Goal: Task Accomplishment & Management: Use online tool/utility

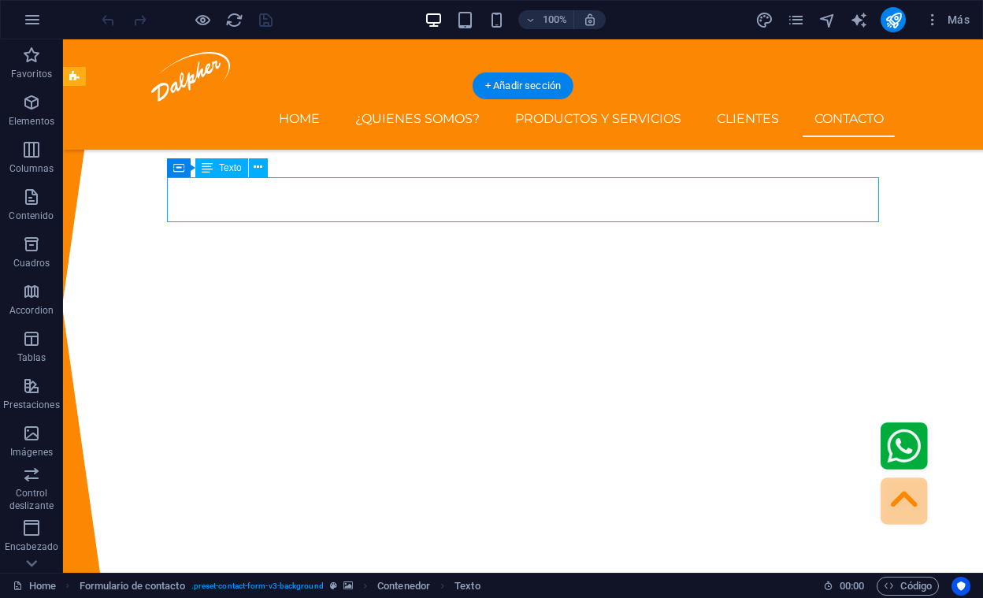
scroll to position [4916, 0]
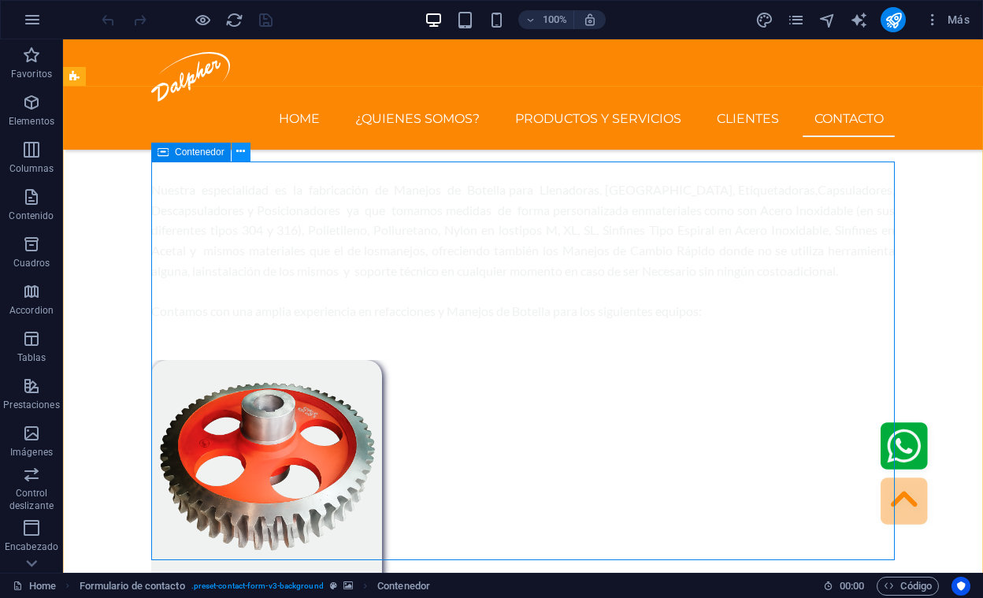
click at [238, 154] on icon at bounding box center [240, 151] width 9 height 17
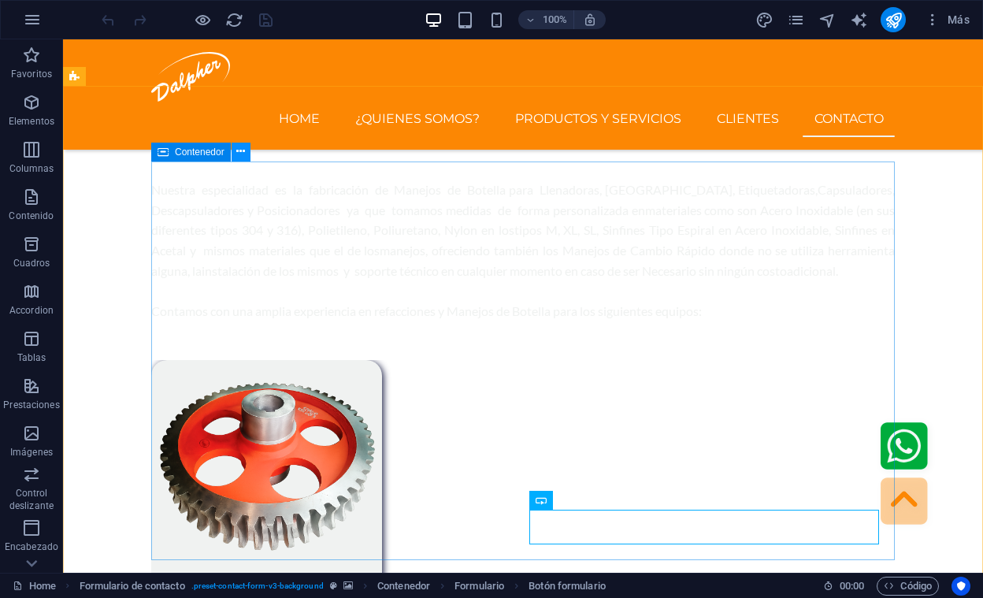
click at [240, 150] on icon at bounding box center [240, 151] width 9 height 17
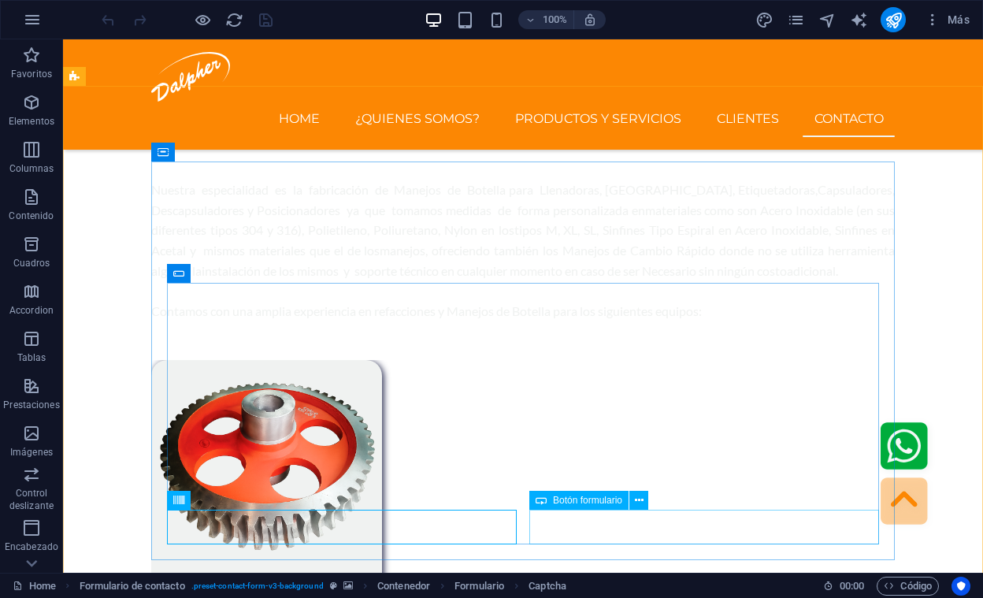
click at [598, 501] on span "Botón formulario" at bounding box center [587, 499] width 69 height 9
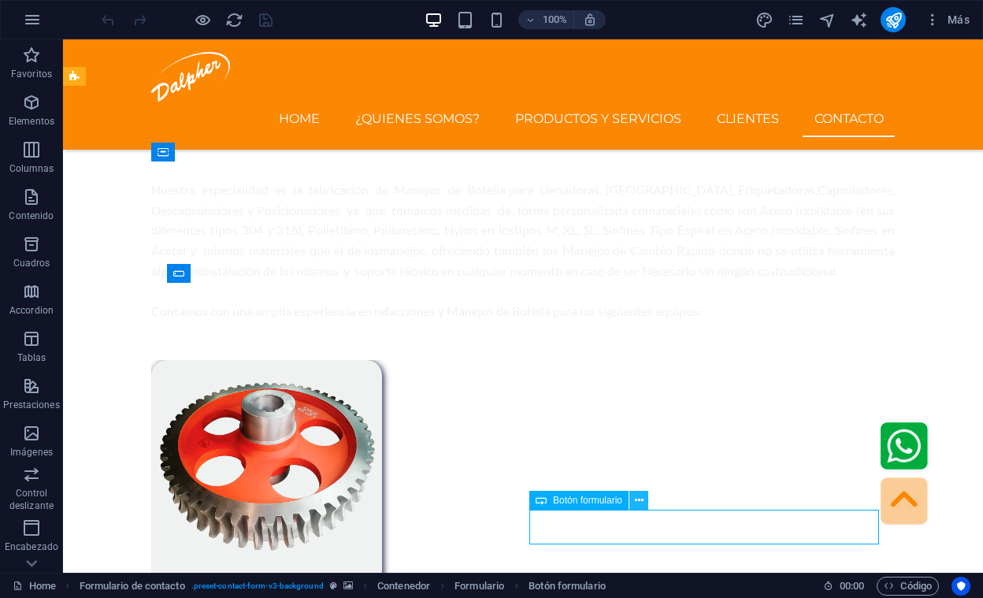
click at [639, 501] on icon at bounding box center [639, 500] width 9 height 17
click at [565, 500] on span "Botón formulario" at bounding box center [587, 499] width 69 height 9
click at [31, 563] on icon at bounding box center [31, 563] width 22 height 22
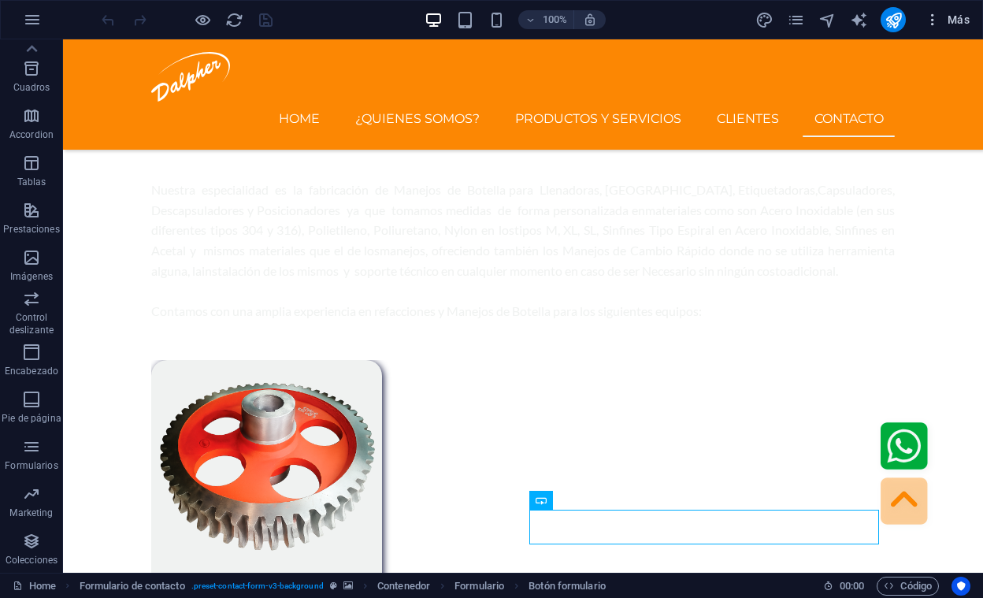
click at [956, 19] on span "Más" at bounding box center [946, 20] width 45 height 16
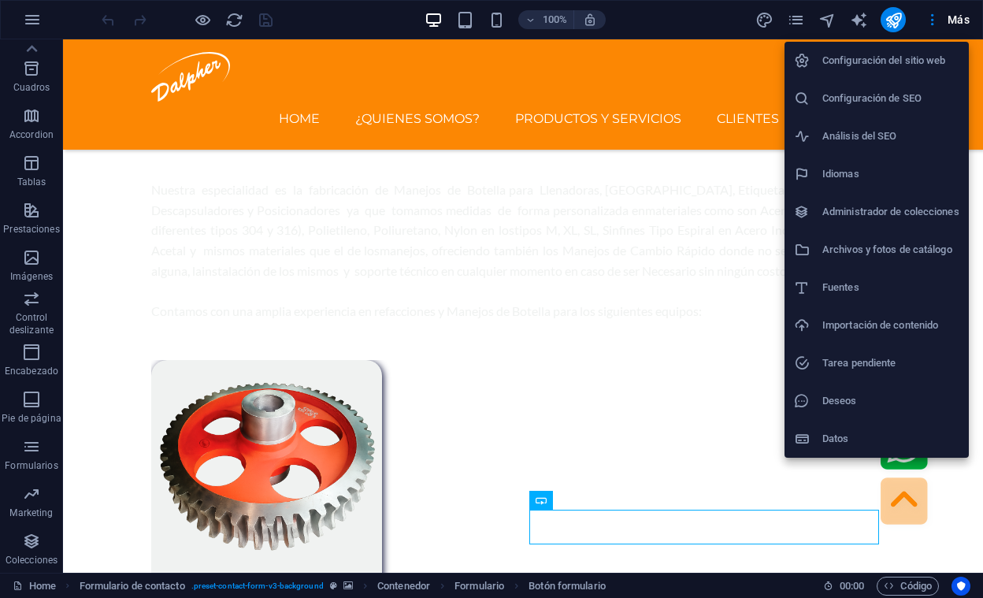
click at [885, 64] on h6 "Configuración del sitio web" at bounding box center [890, 60] width 137 height 19
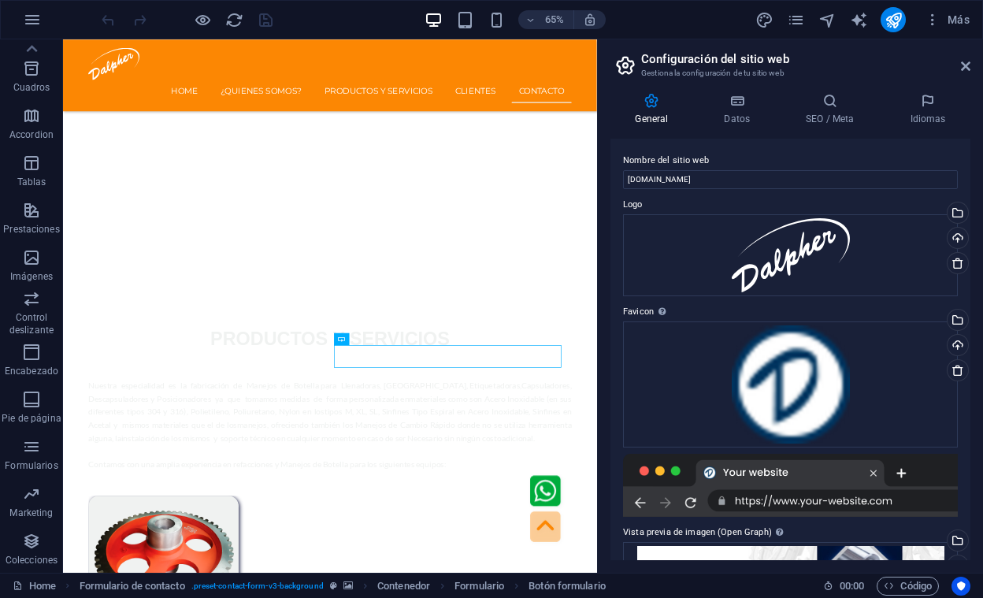
scroll to position [163, 0]
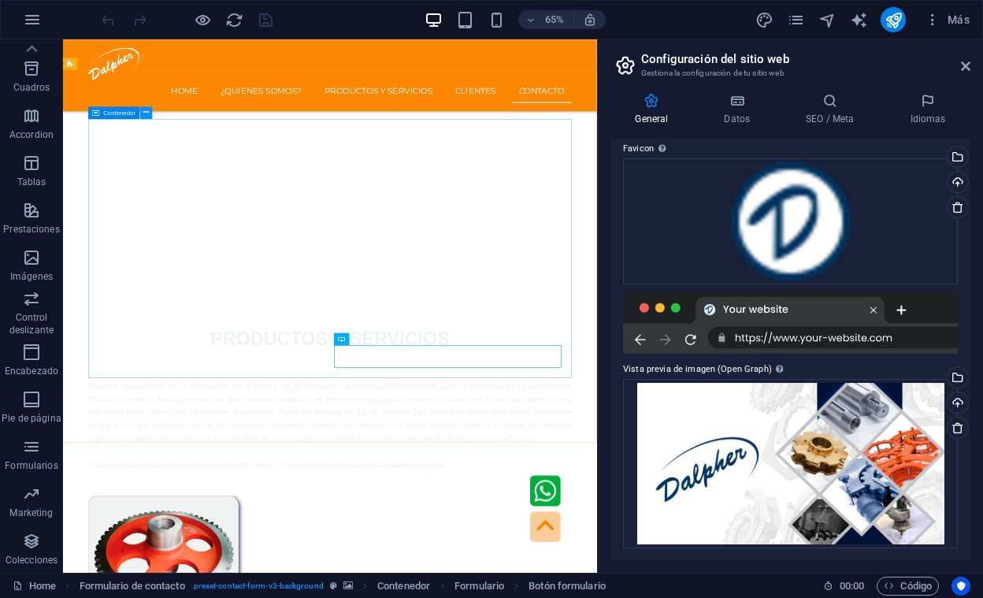
click at [148, 113] on icon at bounding box center [147, 112] width 6 height 11
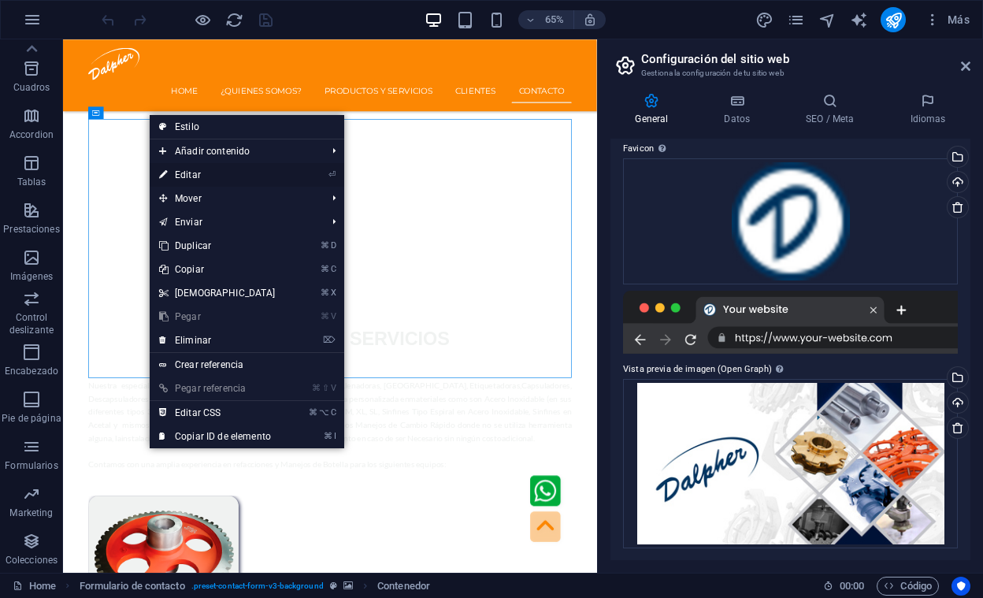
click at [303, 174] on li "⏎ Editar" at bounding box center [247, 175] width 194 height 24
click at [262, 178] on link "⏎ Editar" at bounding box center [217, 175] width 135 height 24
click at [262, 178] on div "Arrastra aquí para reemplazar el contenido existente. Si quieres crear un eleme…" at bounding box center [330, 305] width 534 height 533
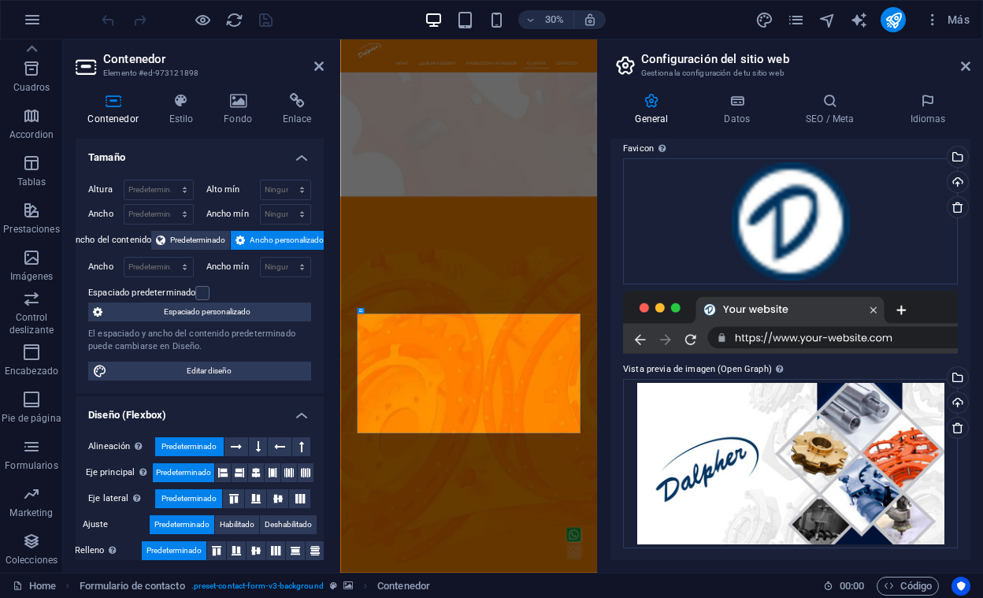
scroll to position [5367, 0]
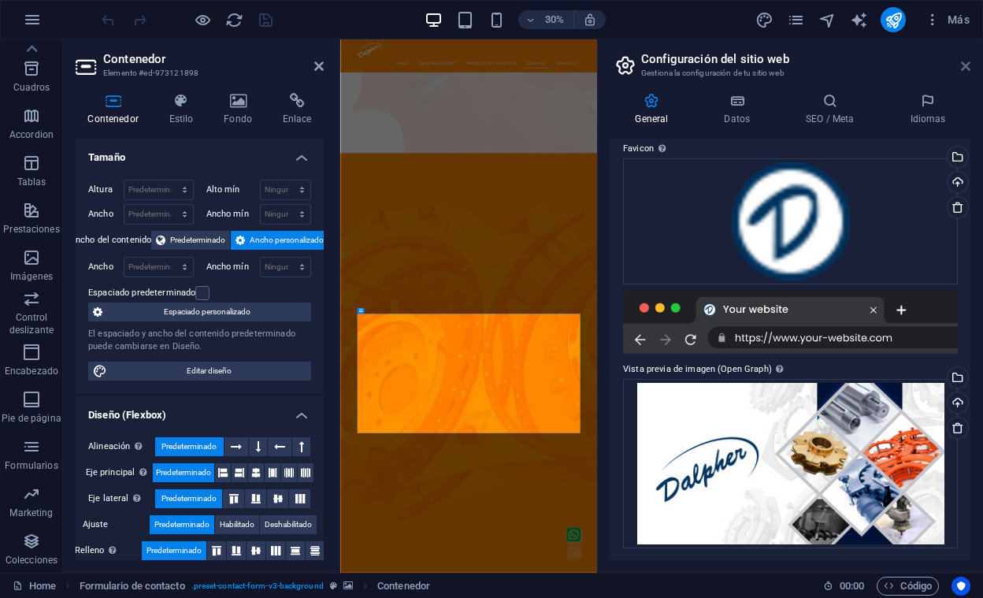
click at [964, 68] on icon at bounding box center [965, 66] width 9 height 13
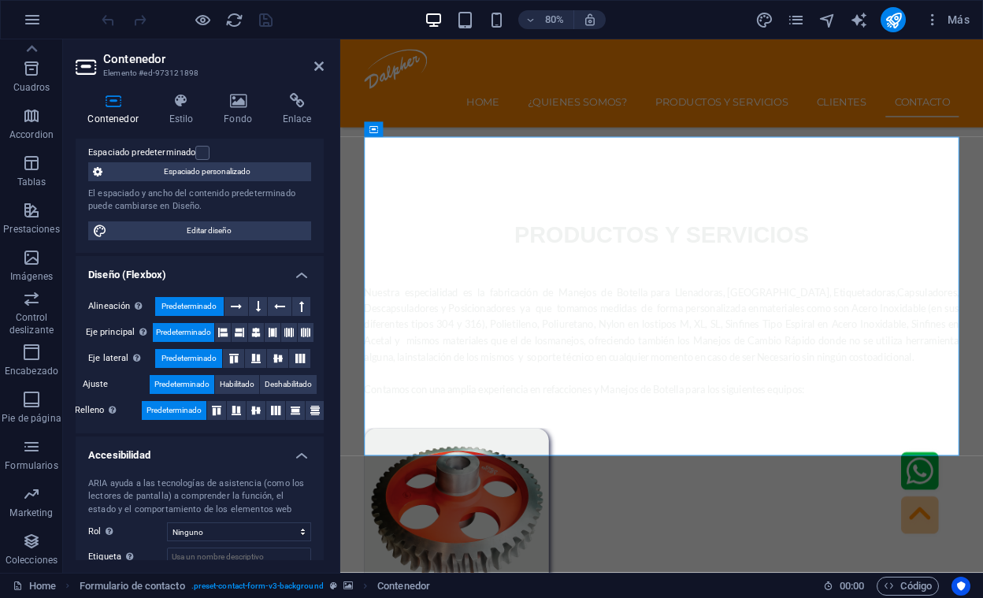
scroll to position [0, 0]
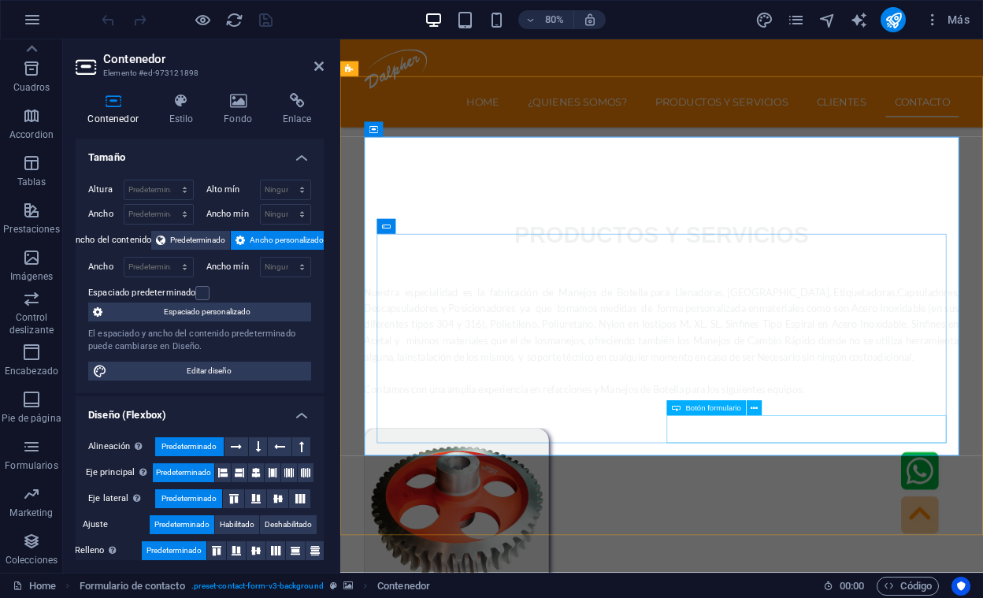
click at [718, 406] on span "Botón formulario" at bounding box center [712, 408] width 55 height 8
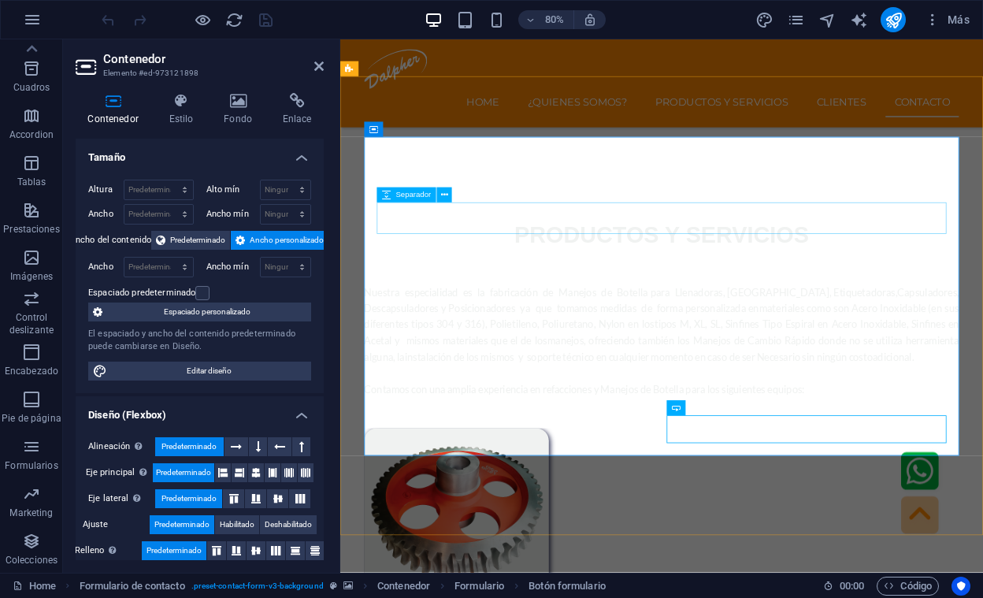
click at [417, 191] on span "Separador" at bounding box center [412, 195] width 35 height 8
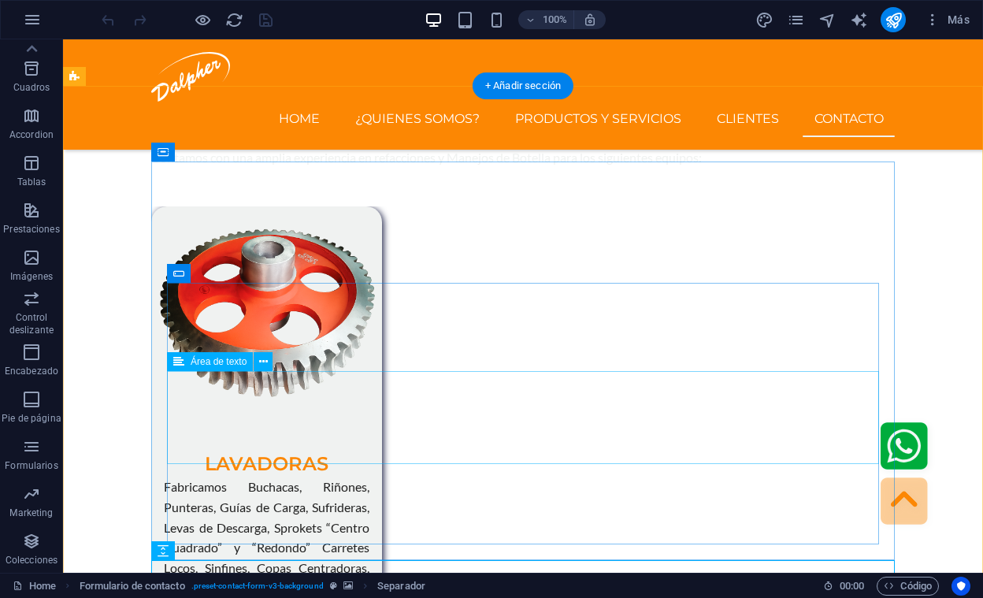
scroll to position [4916, 0]
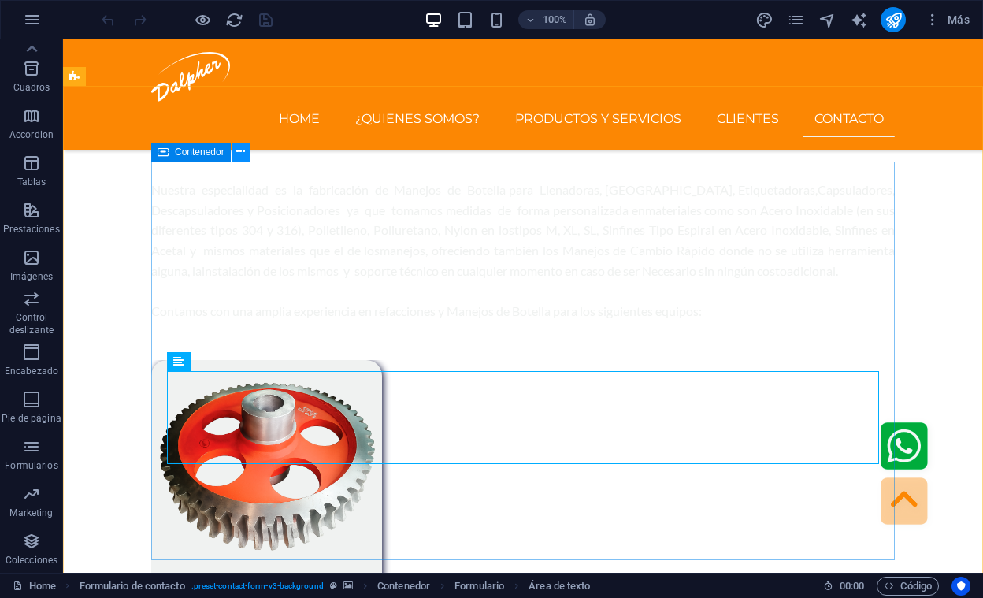
click at [236, 154] on icon at bounding box center [240, 151] width 9 height 17
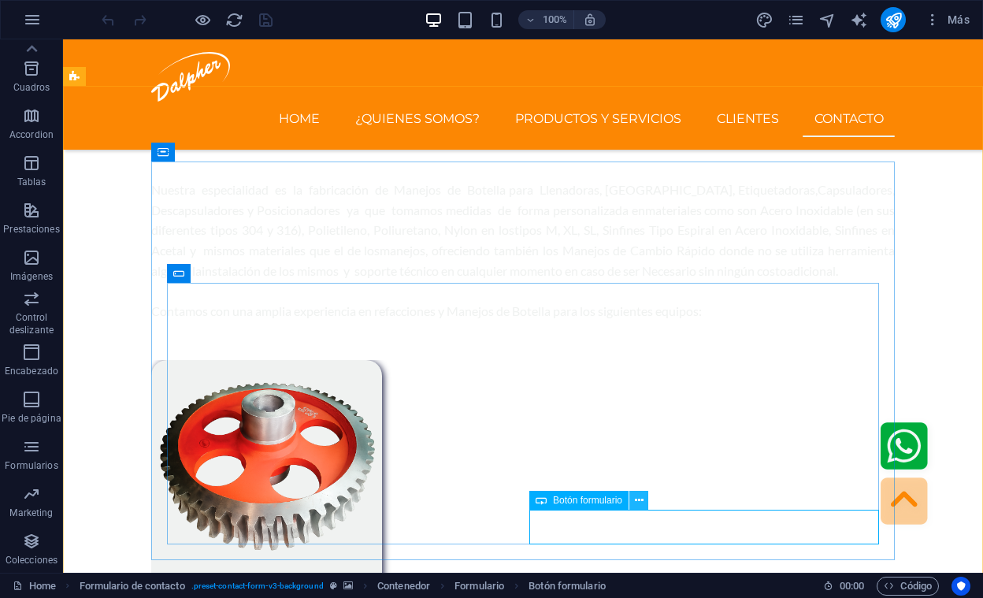
click at [641, 502] on icon at bounding box center [639, 500] width 9 height 17
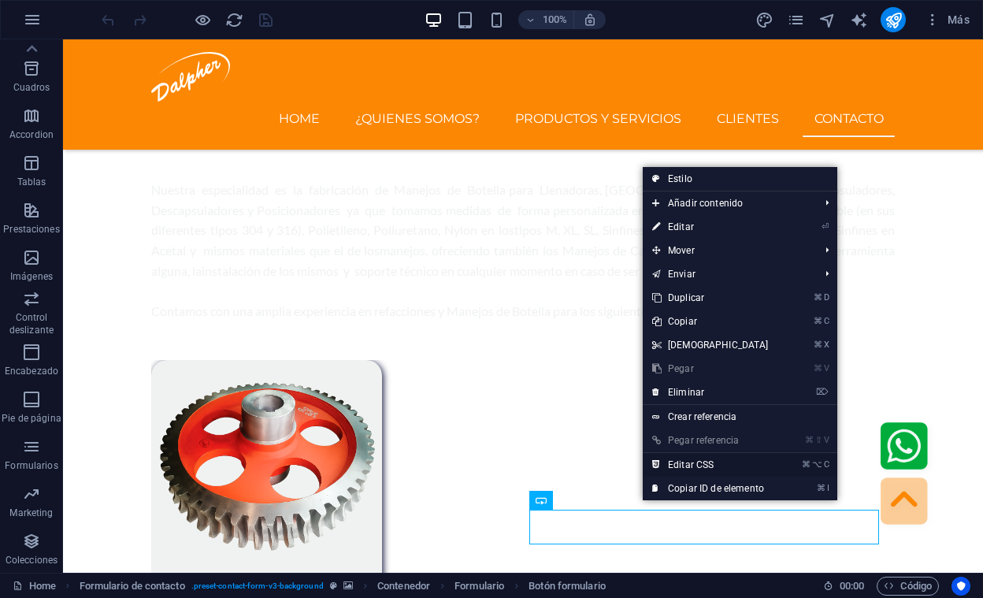
click at [689, 459] on link "⌘ ⌥ C Editar CSS" at bounding box center [709, 465] width 135 height 24
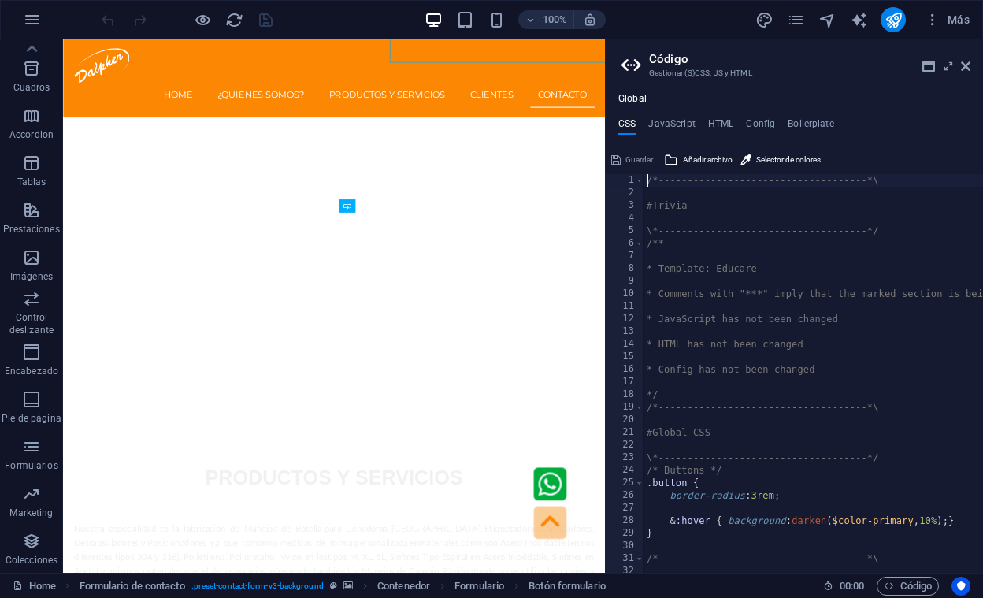
scroll to position [5388, 0]
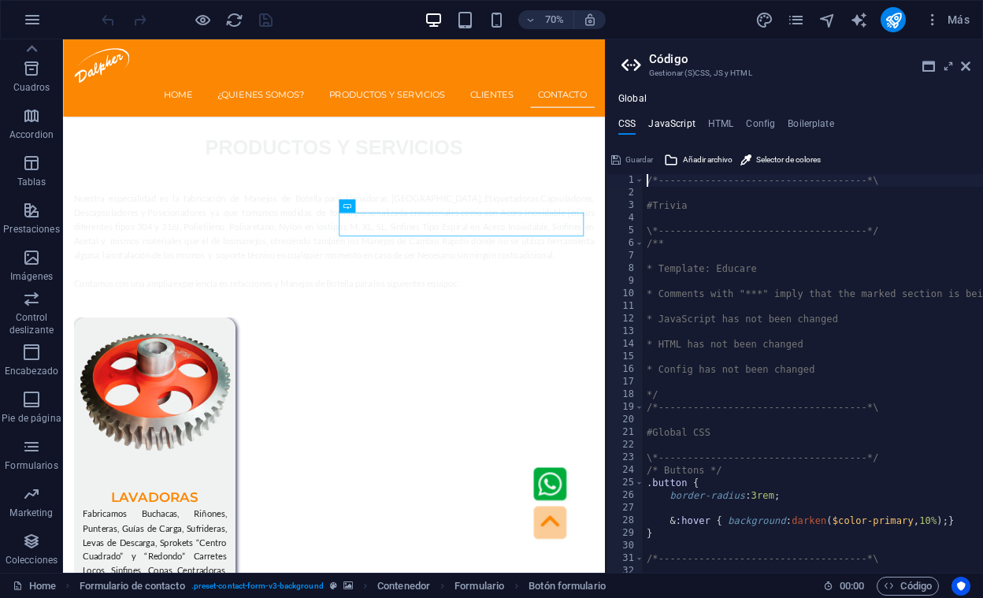
click at [673, 118] on h4 "JavaScript" at bounding box center [671, 126] width 46 height 17
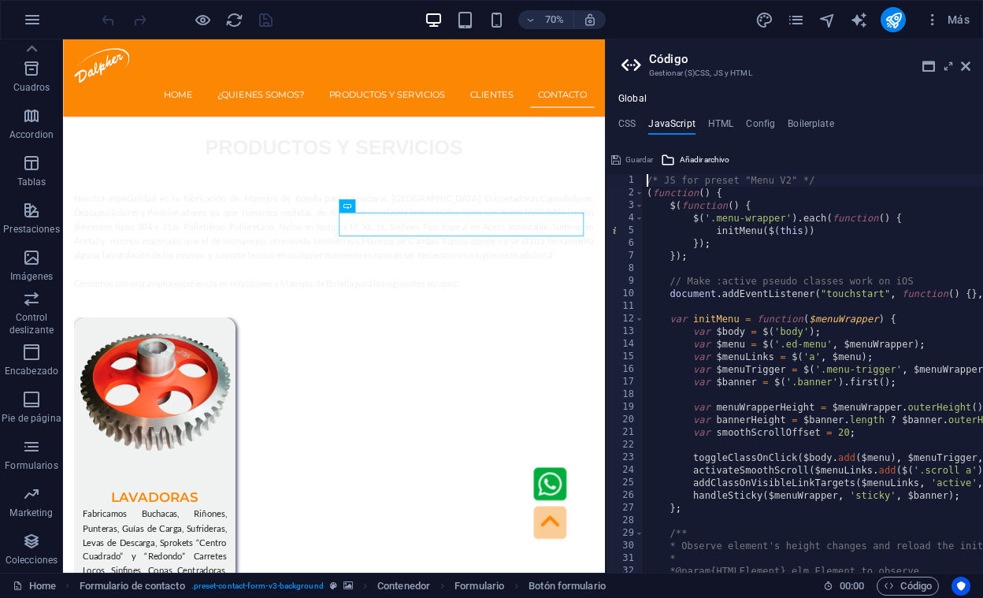
type textarea "/* JS for preset "Menu V2" */"
click at [724, 123] on h4 "HTML" at bounding box center [721, 126] width 26 height 17
type textarea "<a href="#main-content" class="wv-link-content button">Skip to main content</a>"
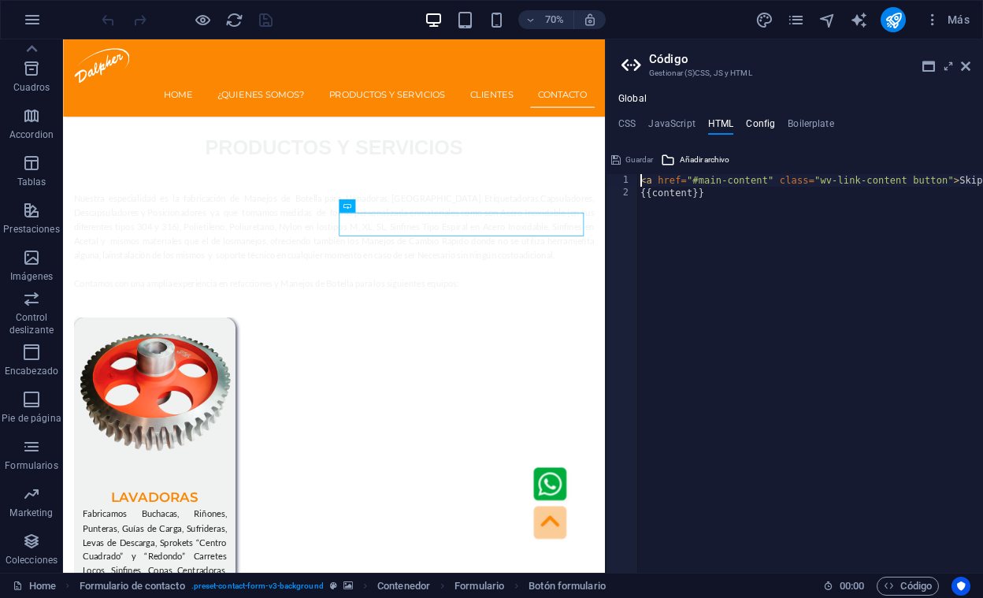
click at [758, 126] on h4 "Config" at bounding box center [760, 126] width 29 height 17
type textarea "$color-background: #ffffff;"
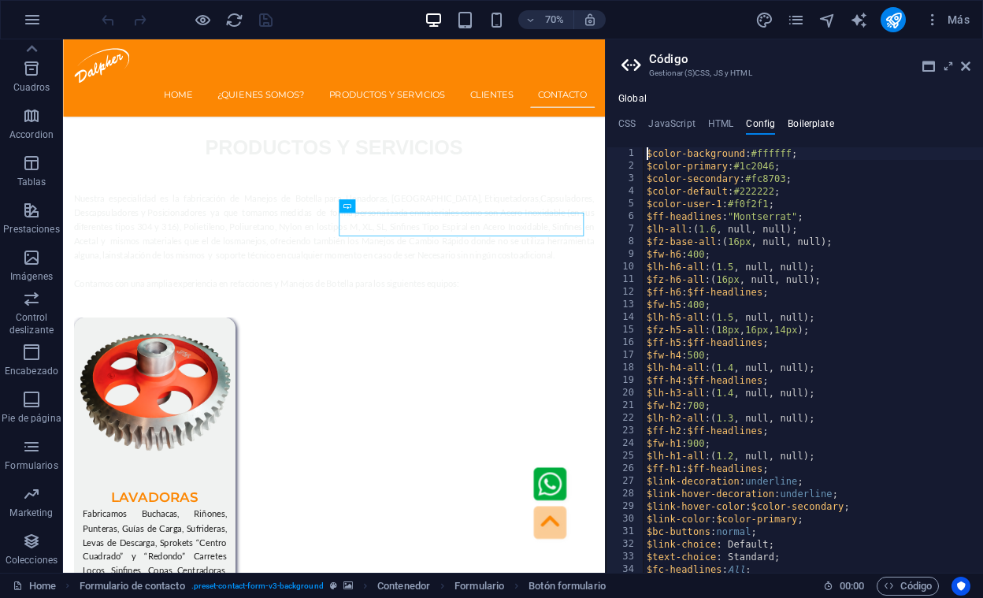
click at [818, 118] on h4 "Boilerplate" at bounding box center [810, 126] width 46 height 17
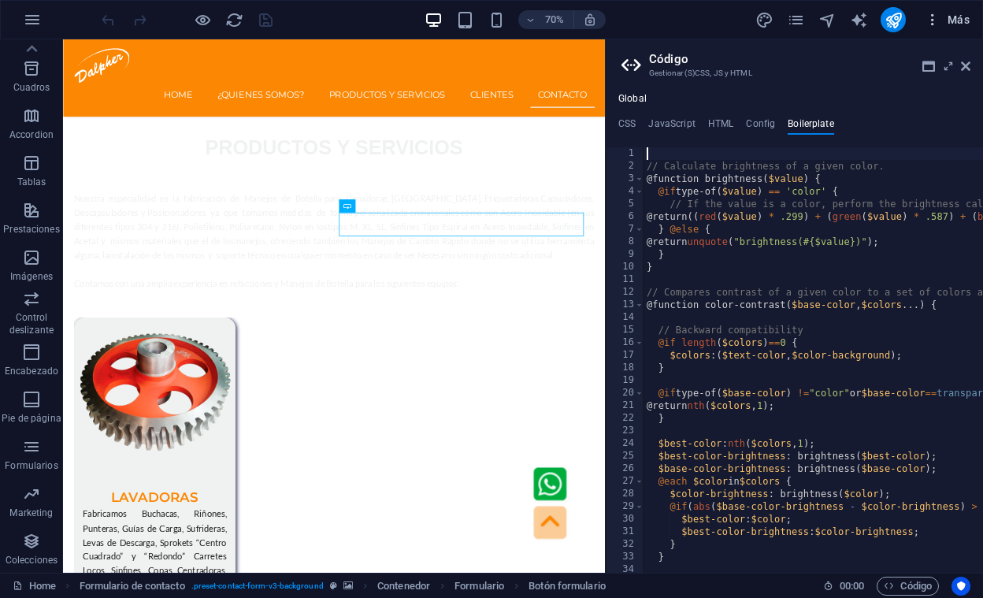
click at [952, 13] on span "Más" at bounding box center [946, 20] width 45 height 16
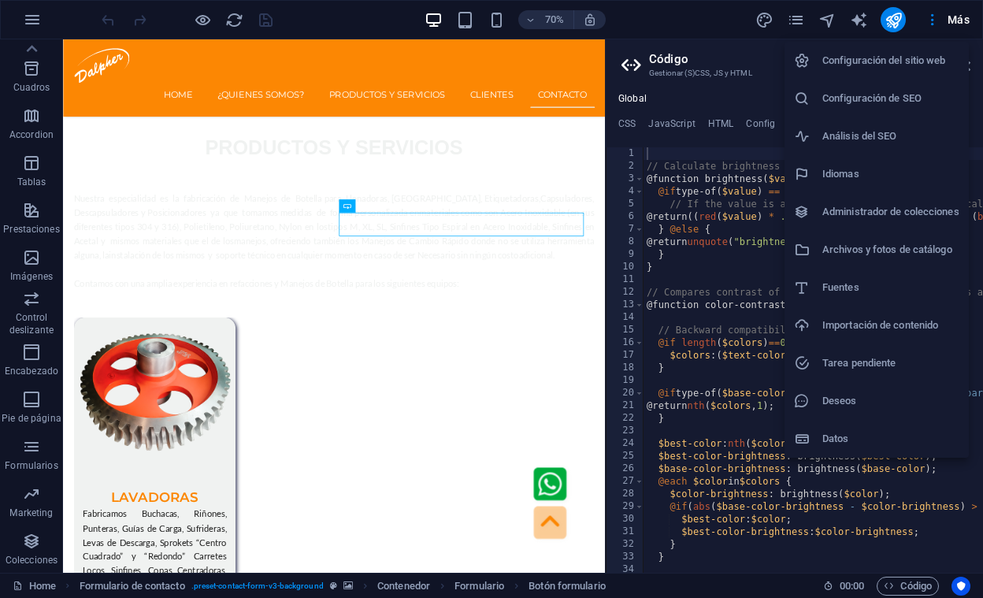
click at [872, 69] on h6 "Configuración del sitio web" at bounding box center [890, 60] width 137 height 19
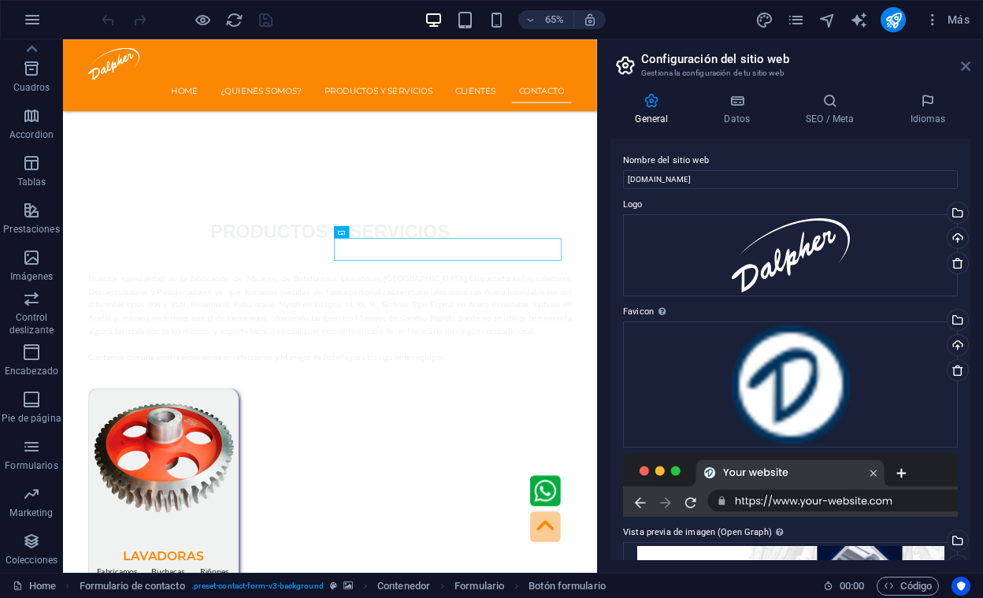
click at [966, 64] on icon at bounding box center [965, 66] width 9 height 13
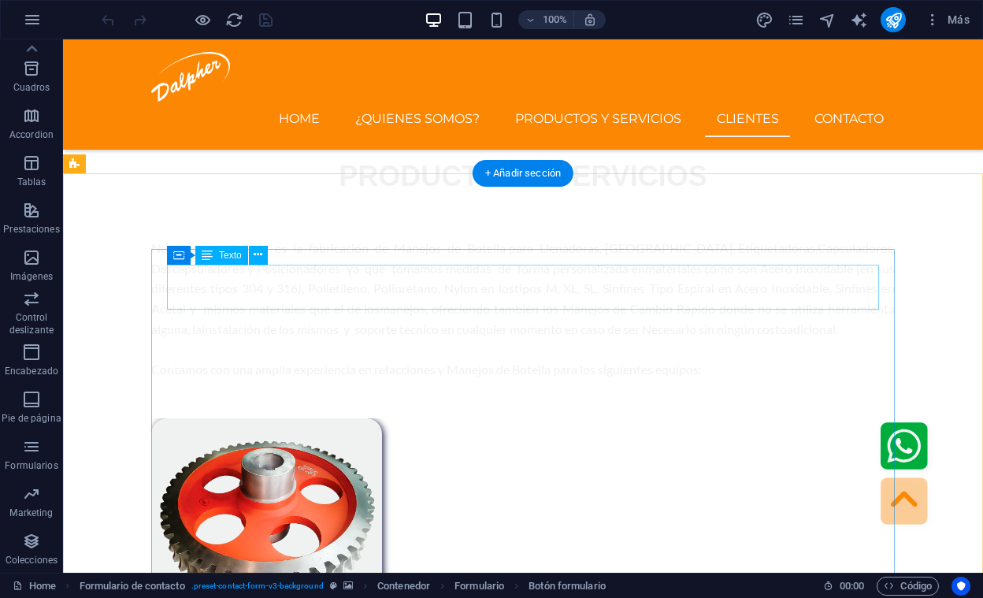
scroll to position [4861, 0]
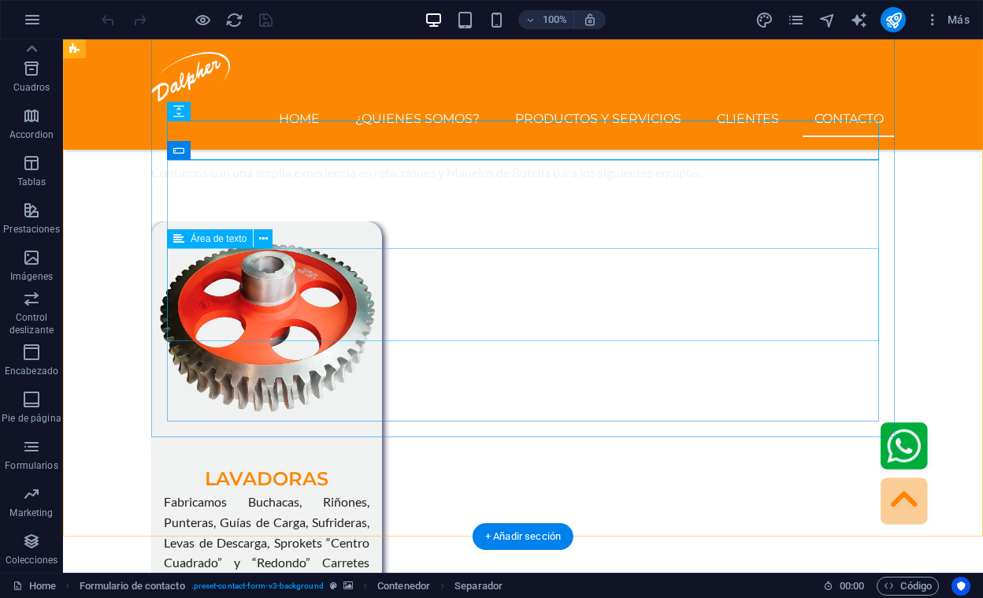
scroll to position [5057, 0]
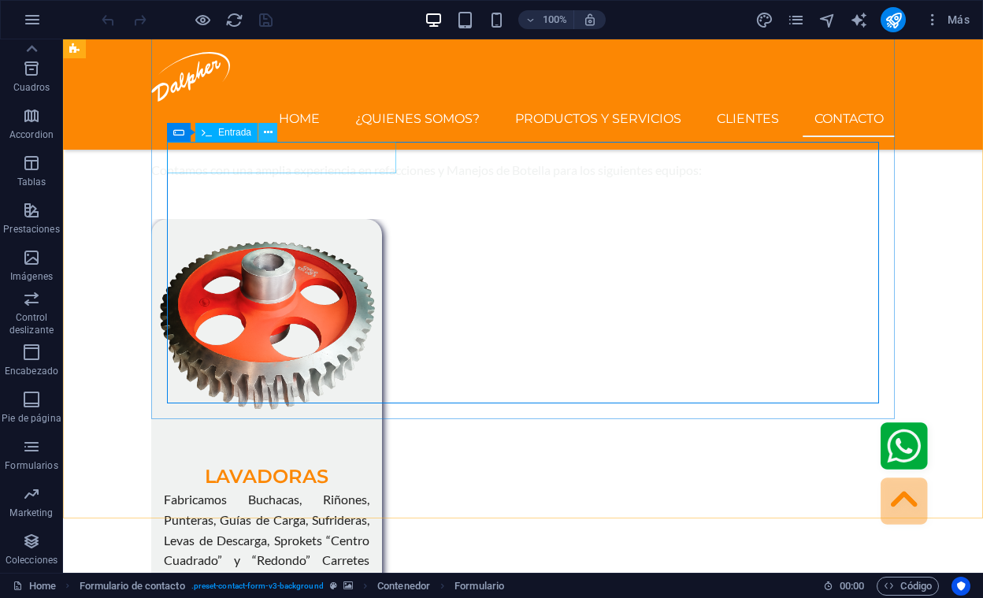
click at [267, 131] on icon at bounding box center [268, 132] width 9 height 17
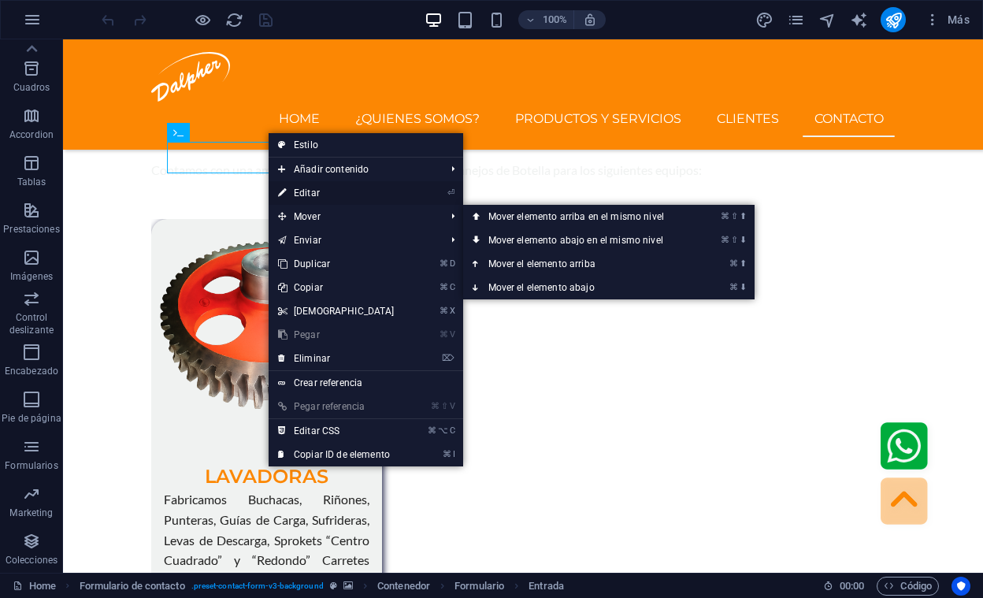
click at [356, 191] on link "⏎ Editar" at bounding box center [335, 193] width 135 height 24
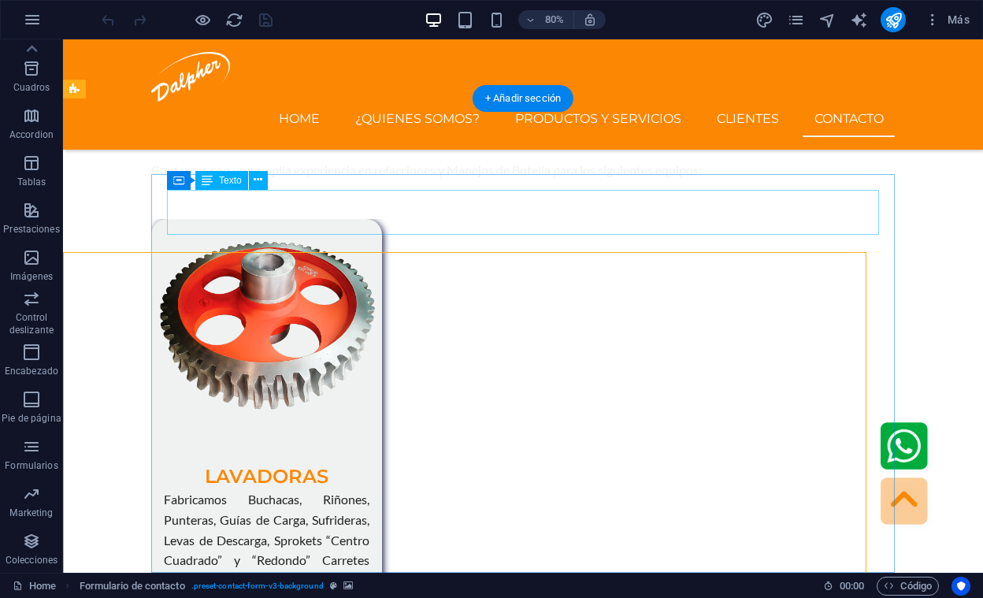
scroll to position [4904, 0]
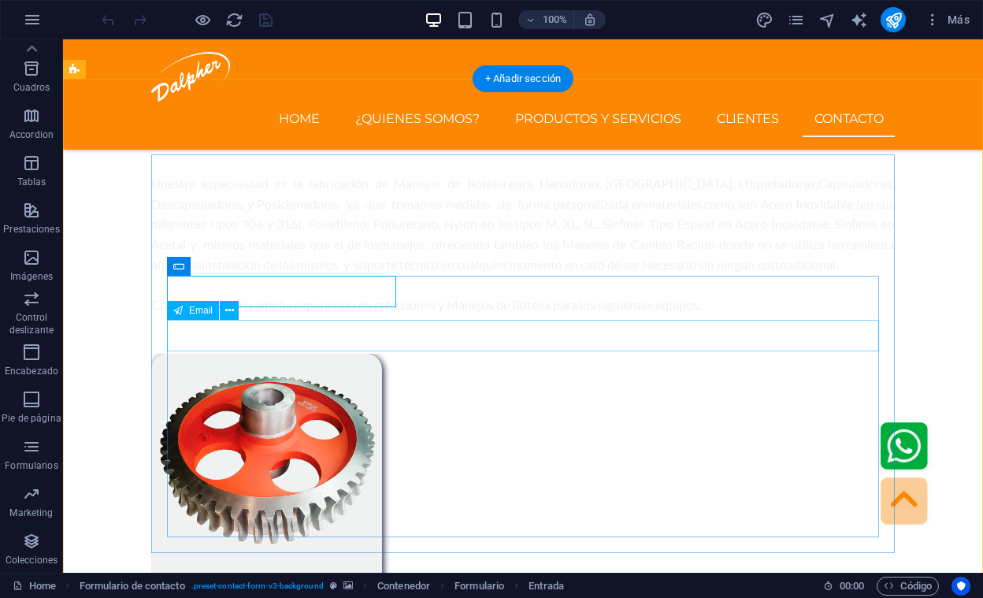
scroll to position [4923, 0]
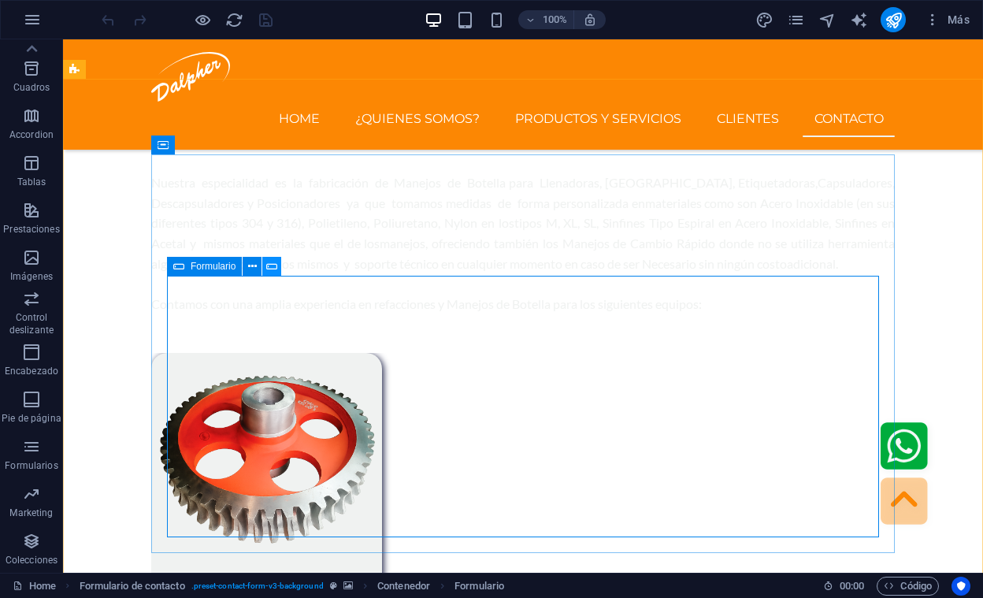
click at [277, 265] on button at bounding box center [271, 266] width 19 height 19
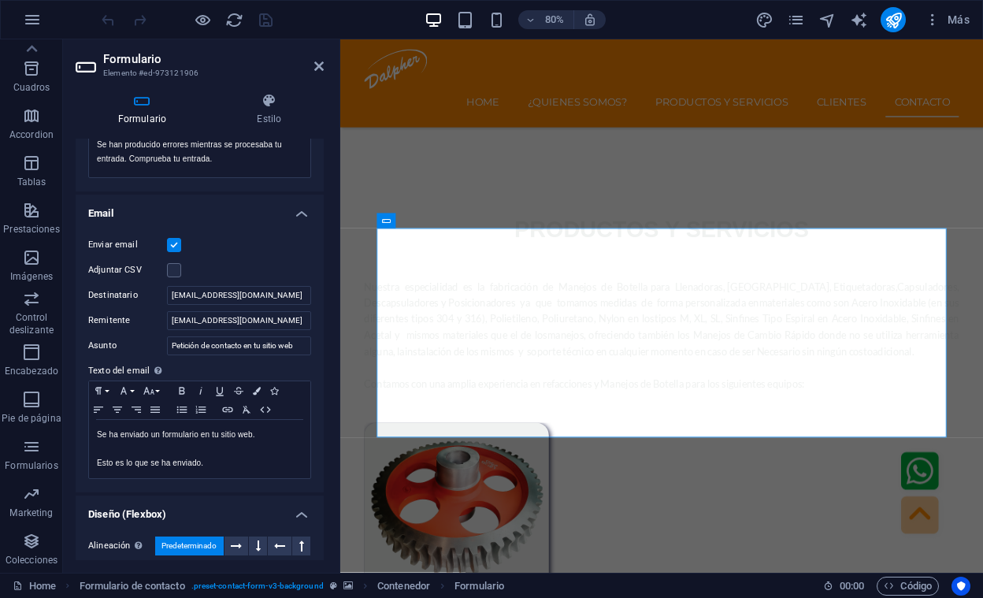
scroll to position [459, 0]
